Goal: Contribute content

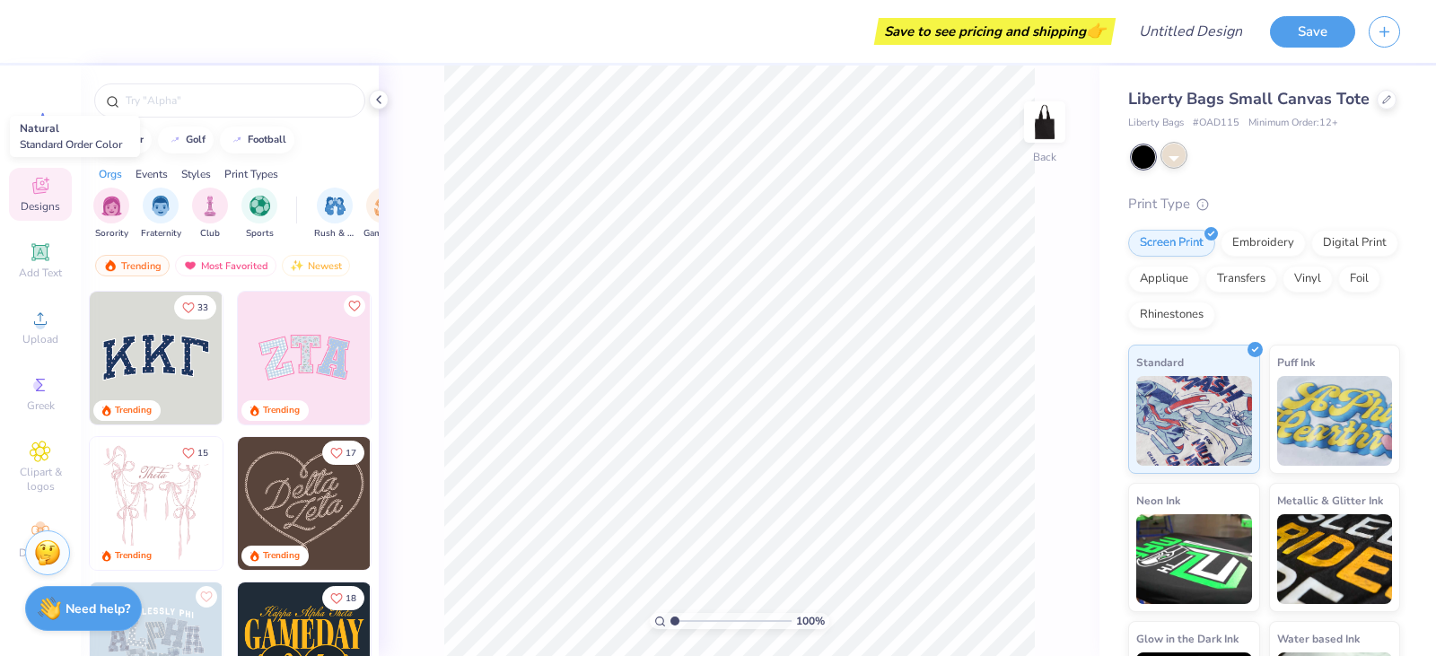
click at [1175, 167] on div at bounding box center [1173, 155] width 23 height 23
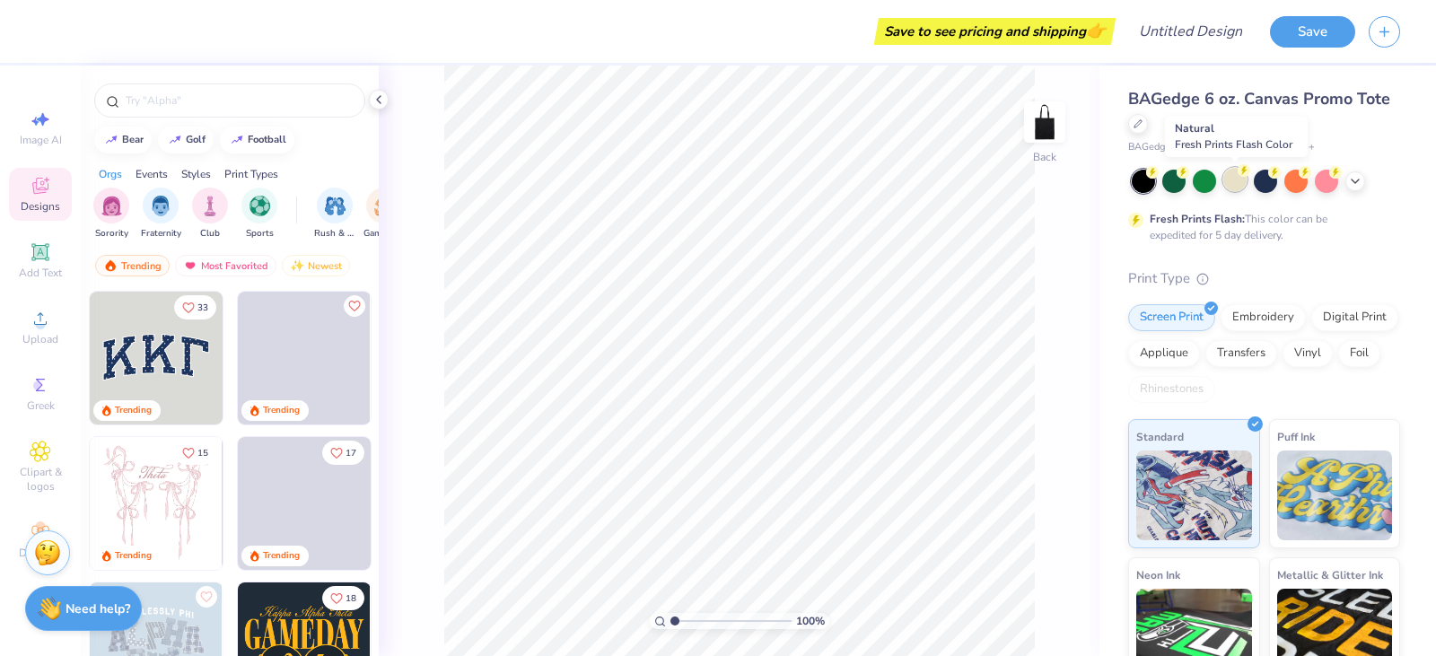
click at [1234, 170] on div at bounding box center [1234, 179] width 23 height 23
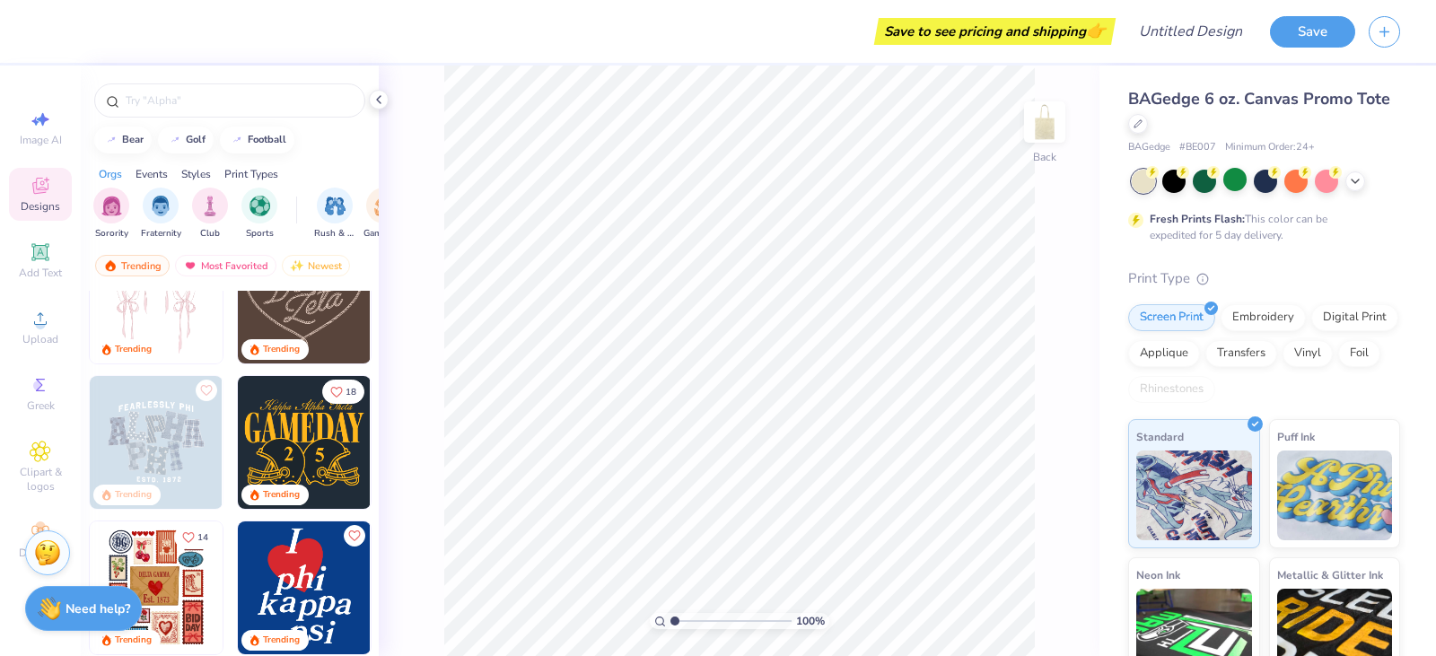
scroll to position [269, 0]
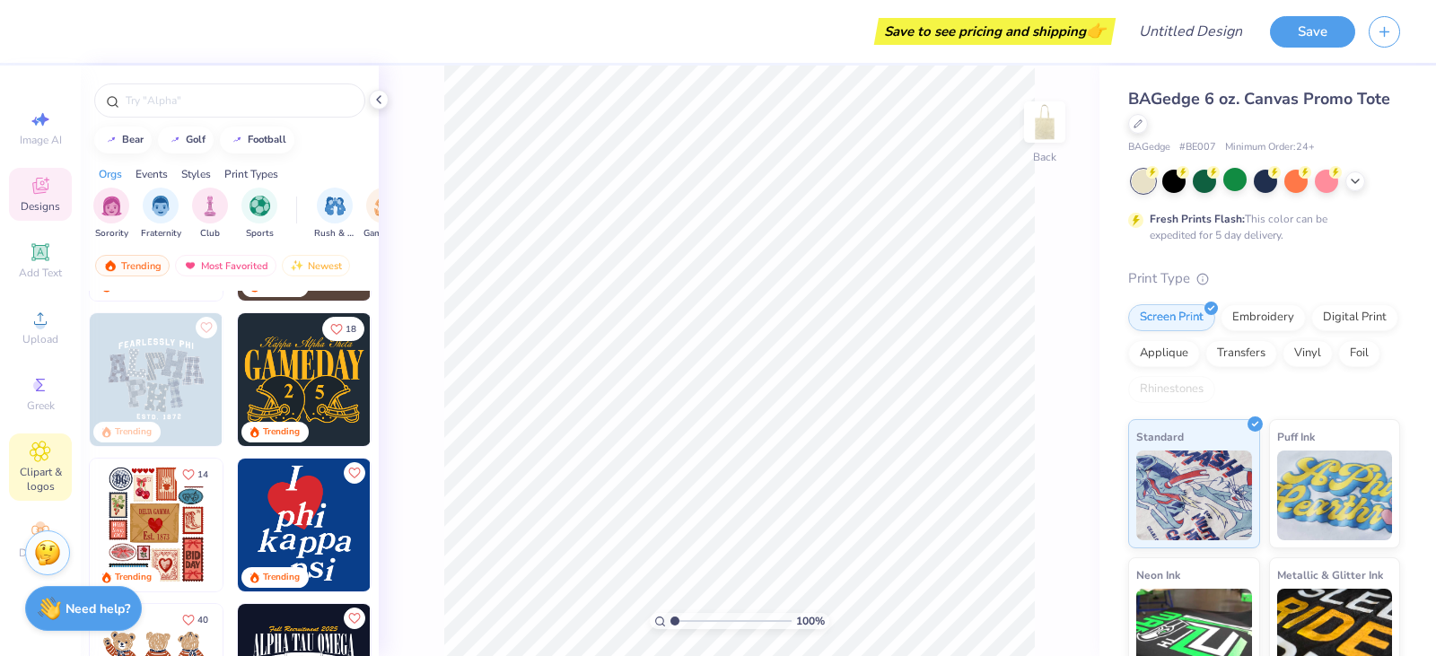
click at [31, 469] on span "Clipart & logos" at bounding box center [40, 479] width 63 height 29
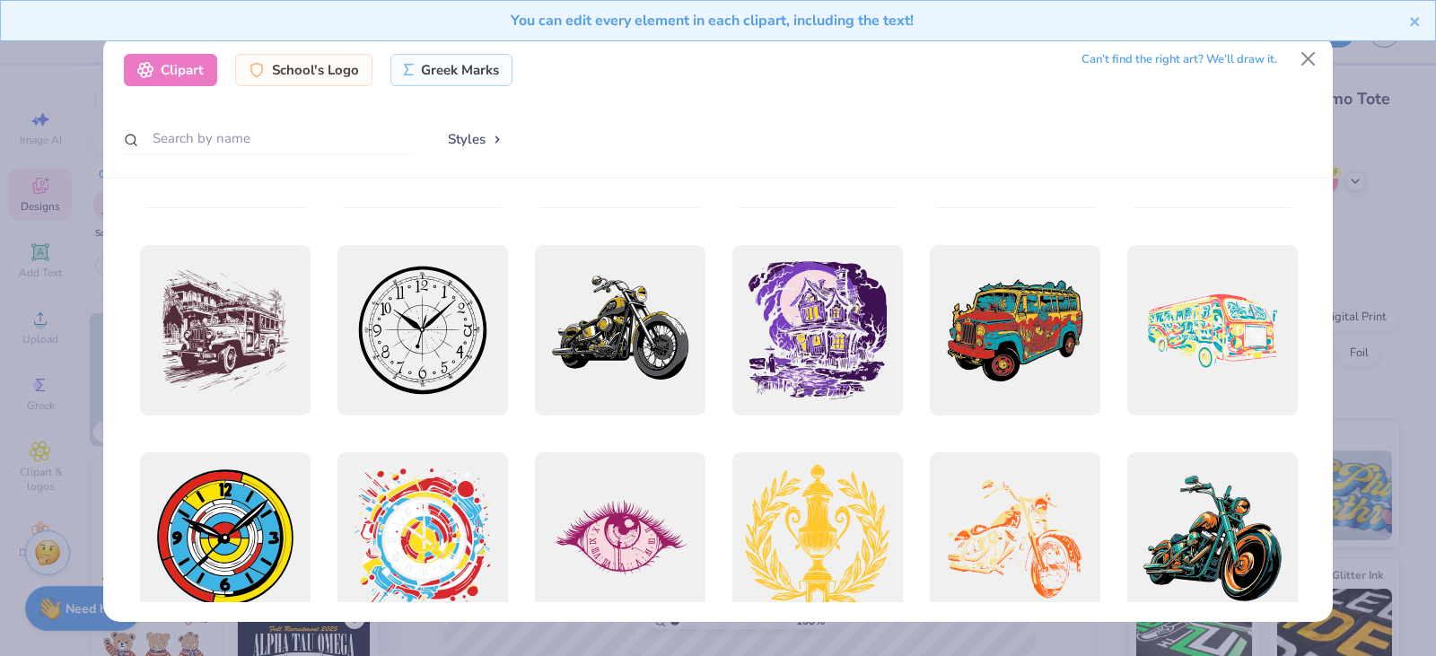
scroll to position [359, 0]
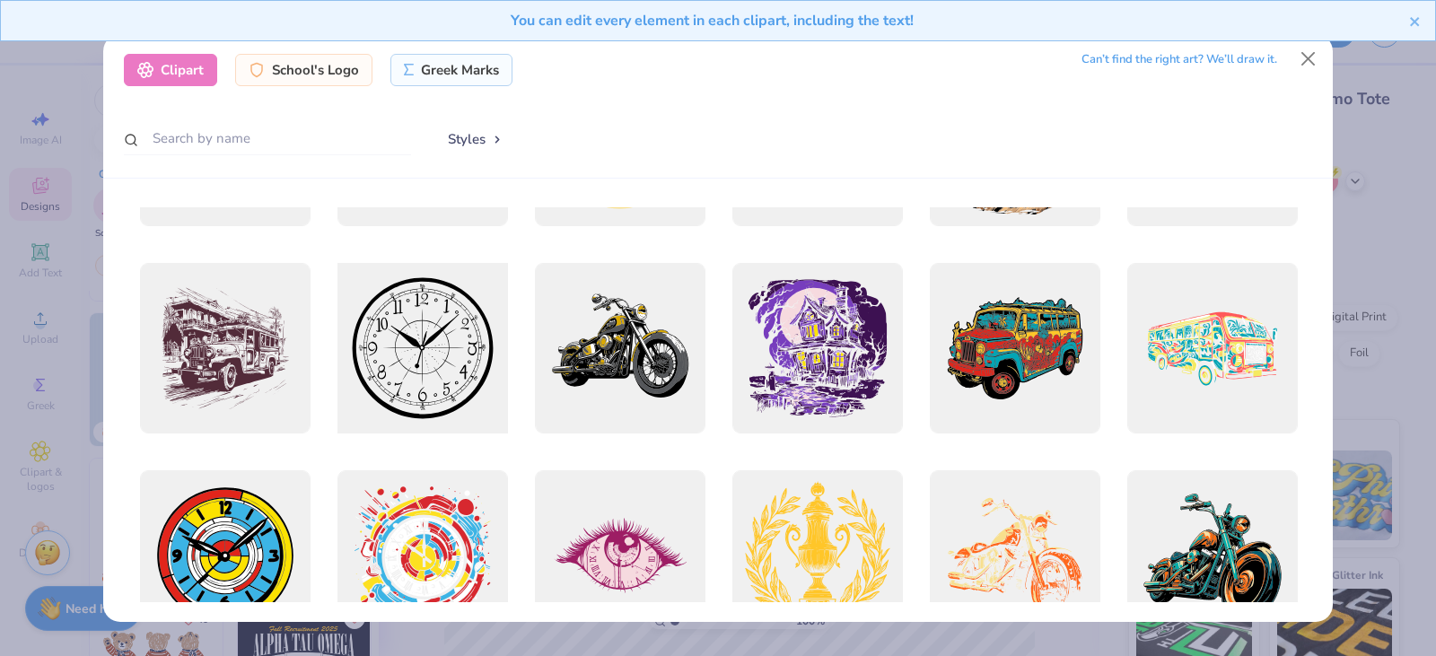
click at [473, 362] on div at bounding box center [422, 349] width 188 height 188
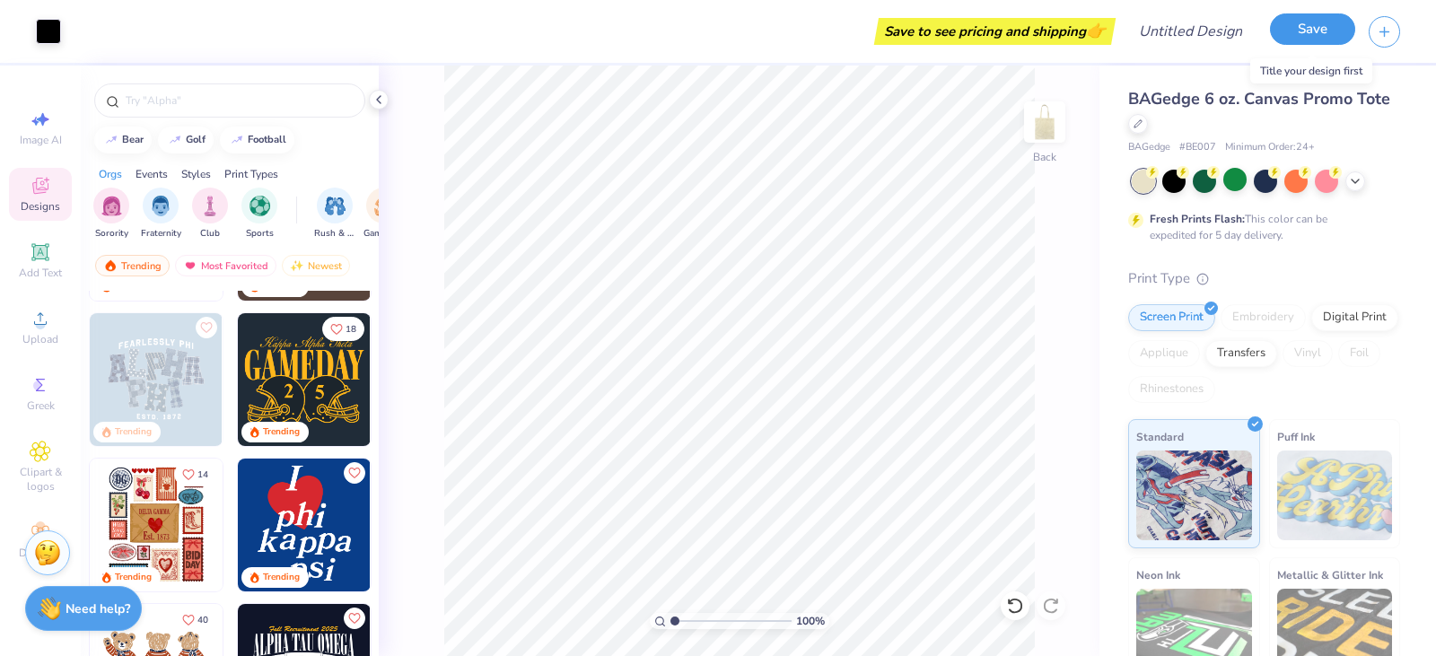
click at [1338, 28] on button "Save" at bounding box center [1312, 28] width 85 height 31
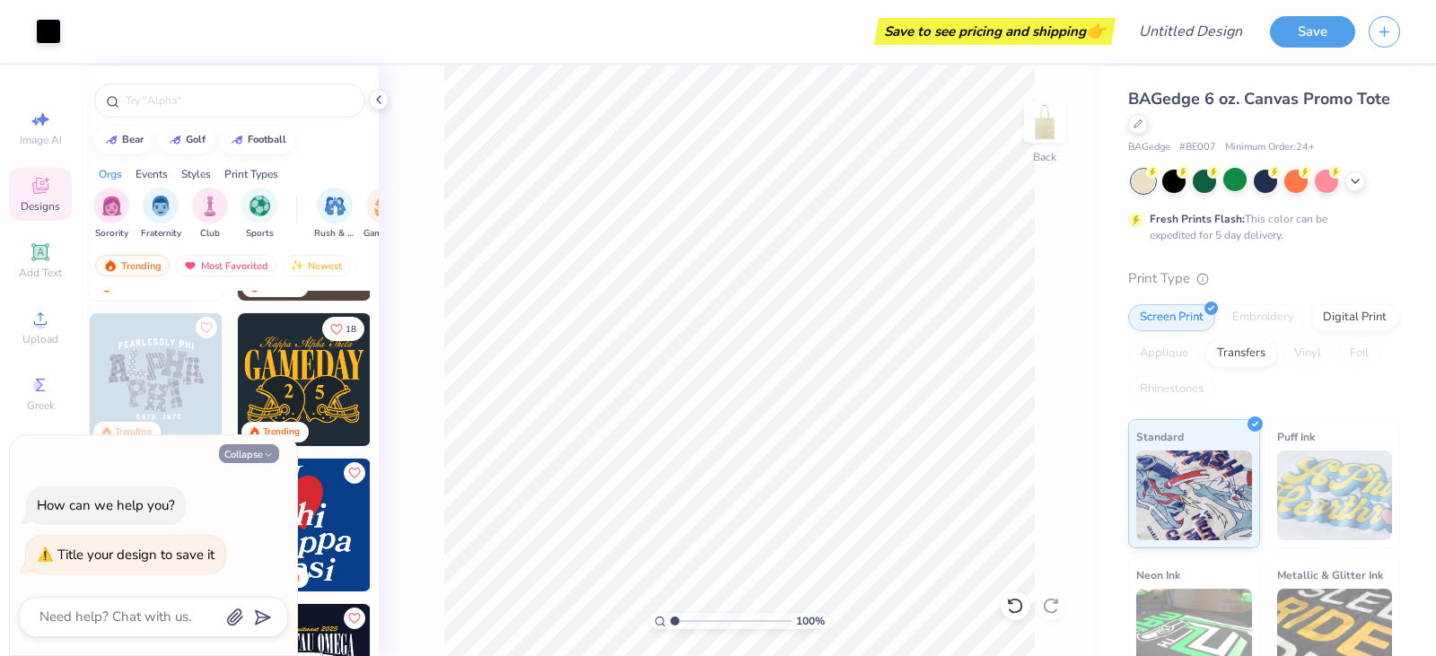
click at [265, 452] on icon "button" at bounding box center [268, 455] width 11 height 11
type textarea "x"
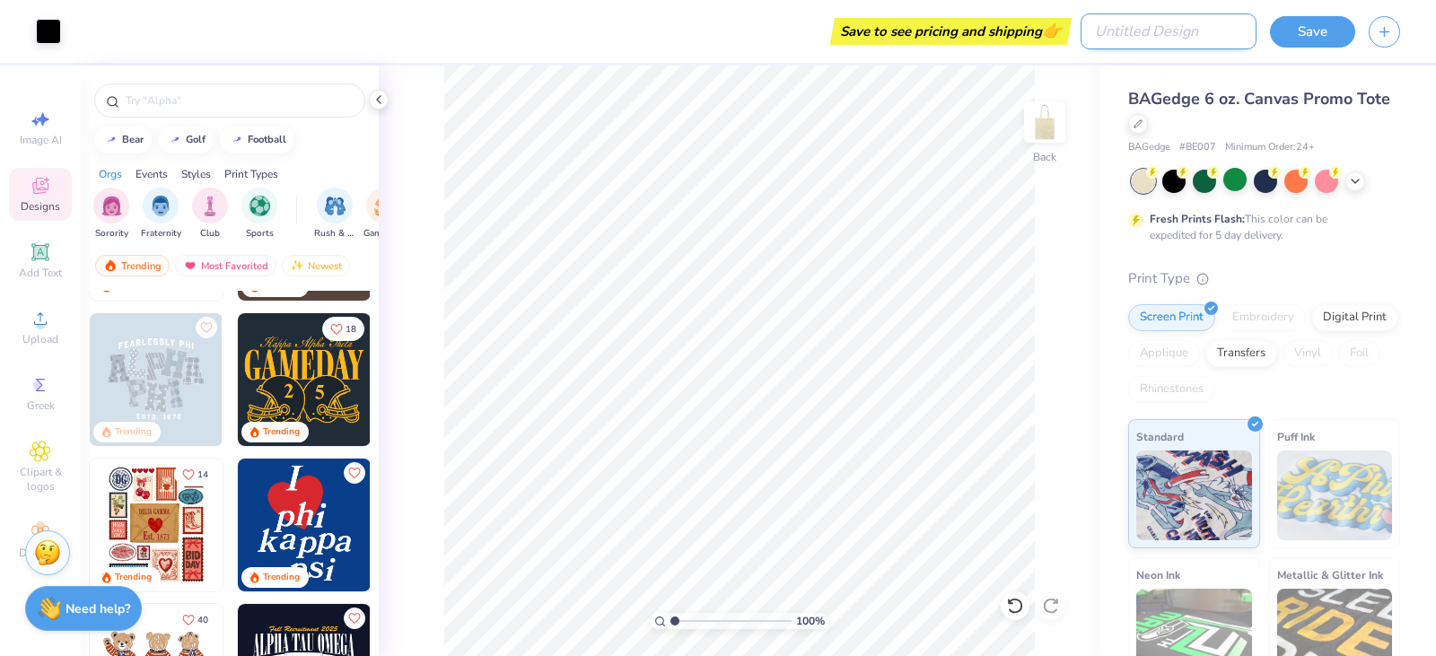
click at [1213, 29] on input "Design Title" at bounding box center [1169, 31] width 176 height 36
type input "mock"
click at [1314, 12] on div "Save" at bounding box center [1353, 31] width 166 height 63
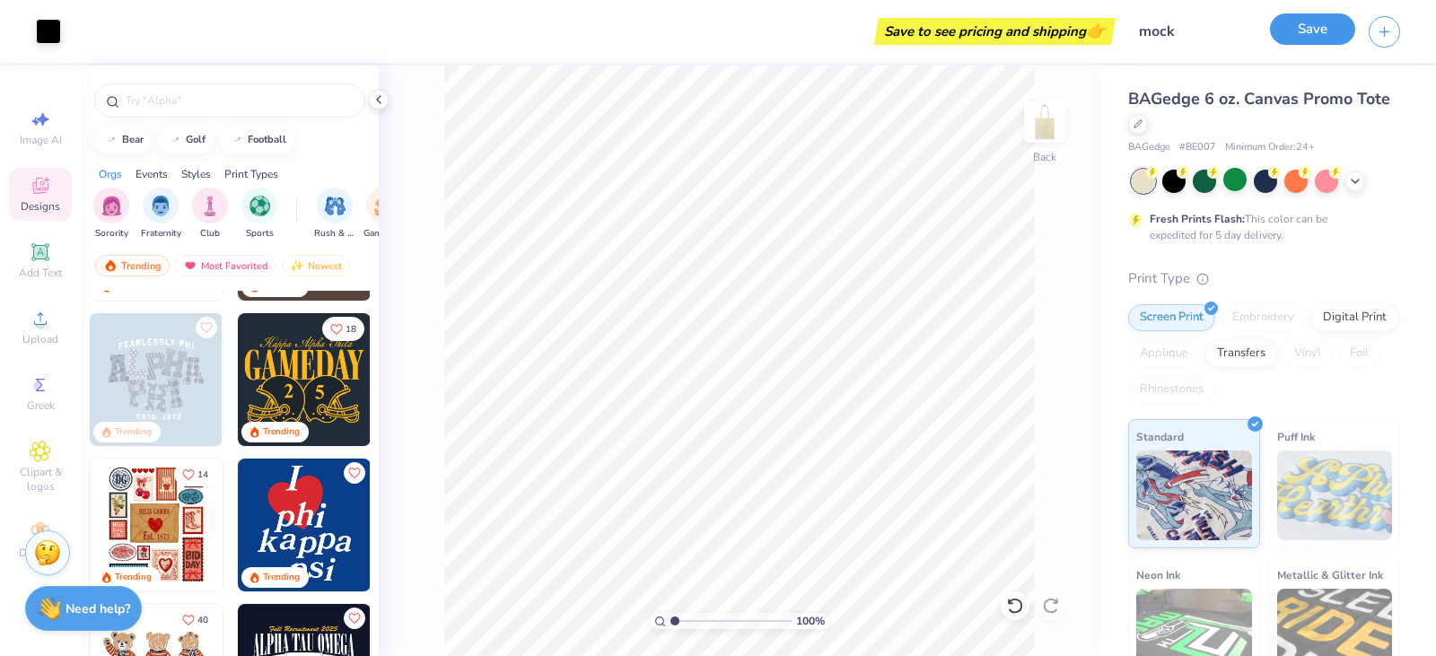
click at [1312, 24] on button "Save" at bounding box center [1312, 28] width 85 height 31
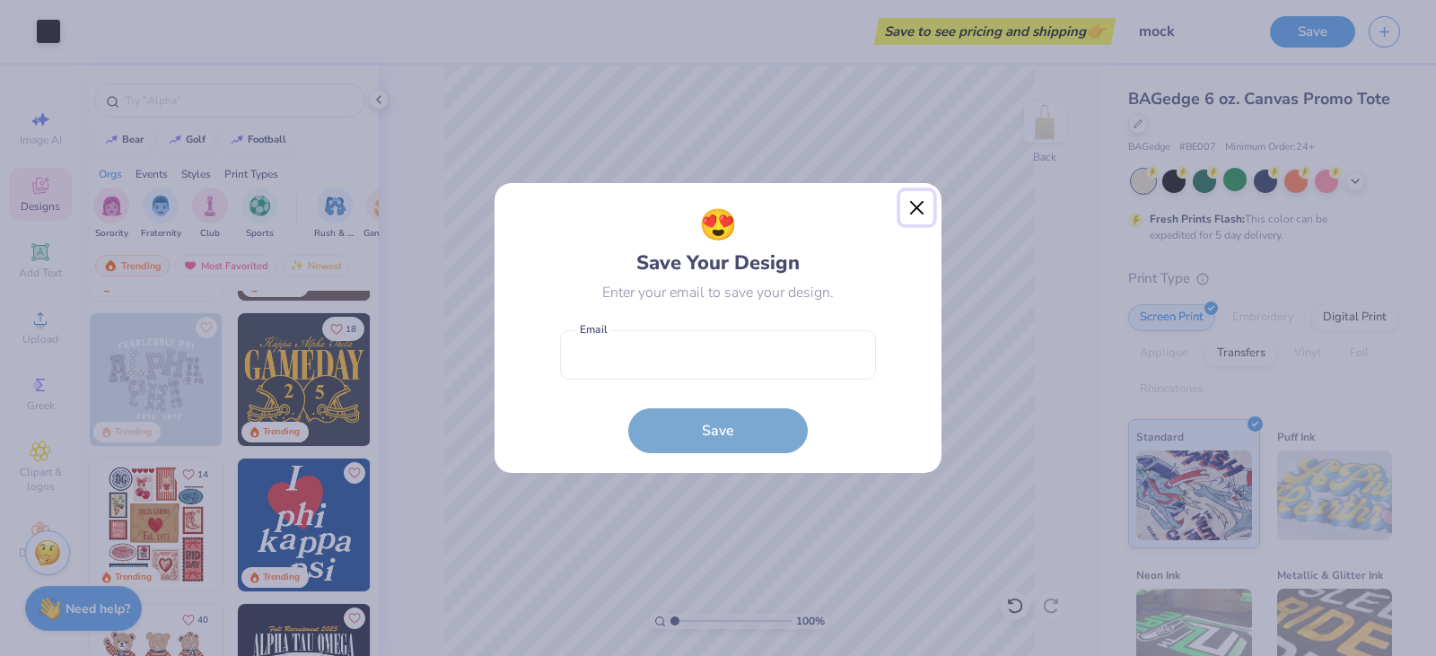
click at [917, 195] on button "Close" at bounding box center [917, 208] width 34 height 34
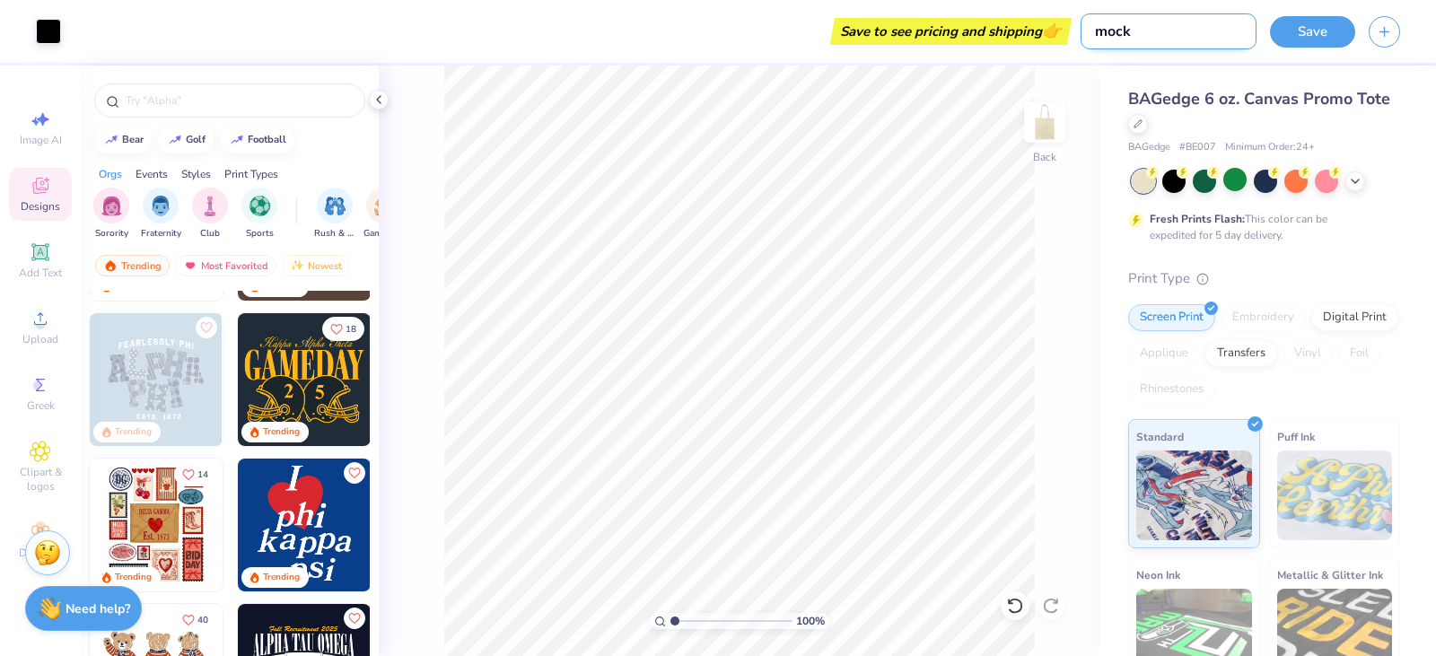
click at [1173, 26] on input "mock" at bounding box center [1169, 31] width 176 height 36
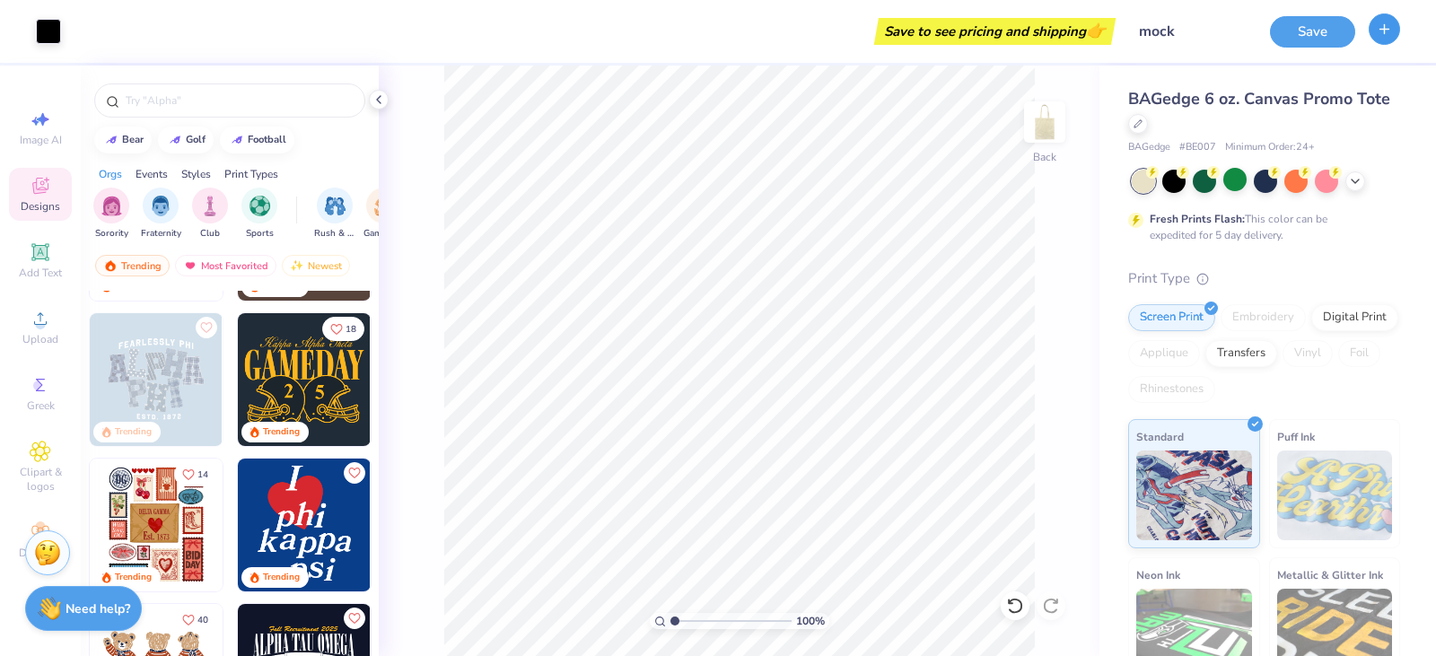
click at [1379, 31] on icon "button" at bounding box center [1384, 29] width 15 height 15
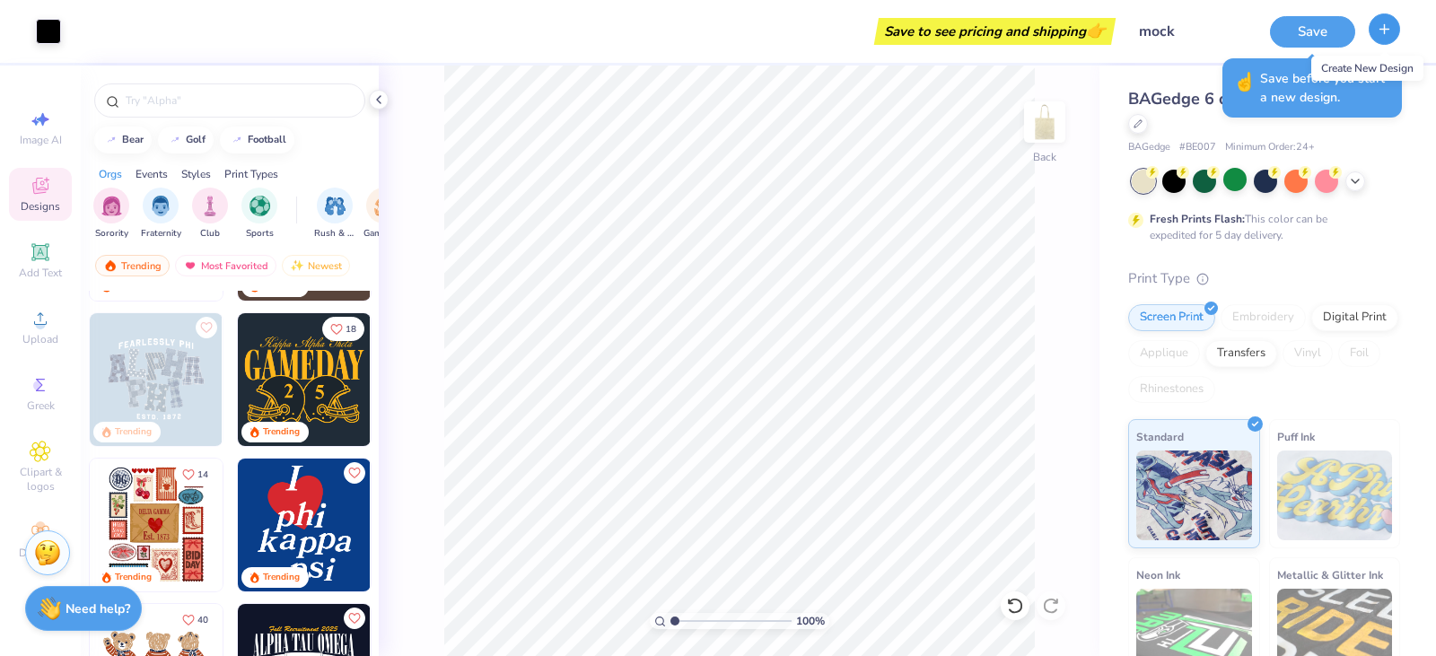
click at [1379, 31] on icon "button" at bounding box center [1384, 29] width 15 height 15
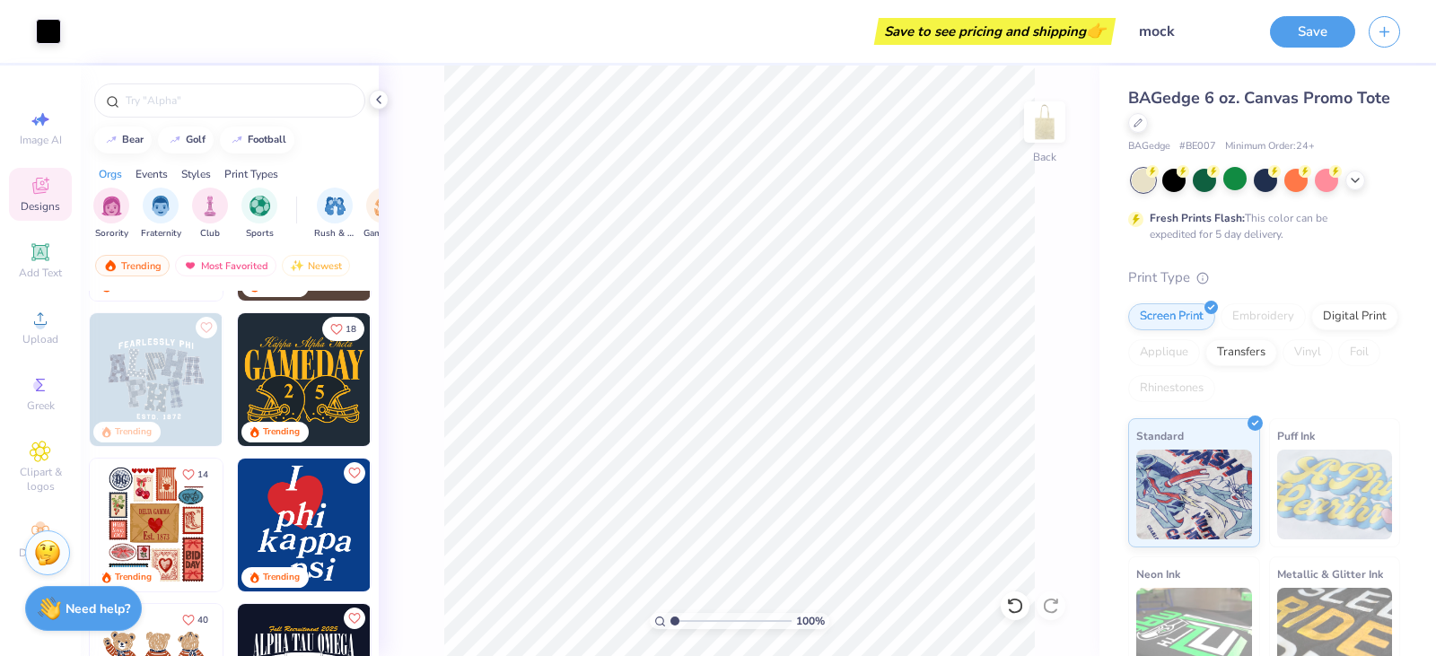
scroll to position [0, 0]
